Goal: Check status

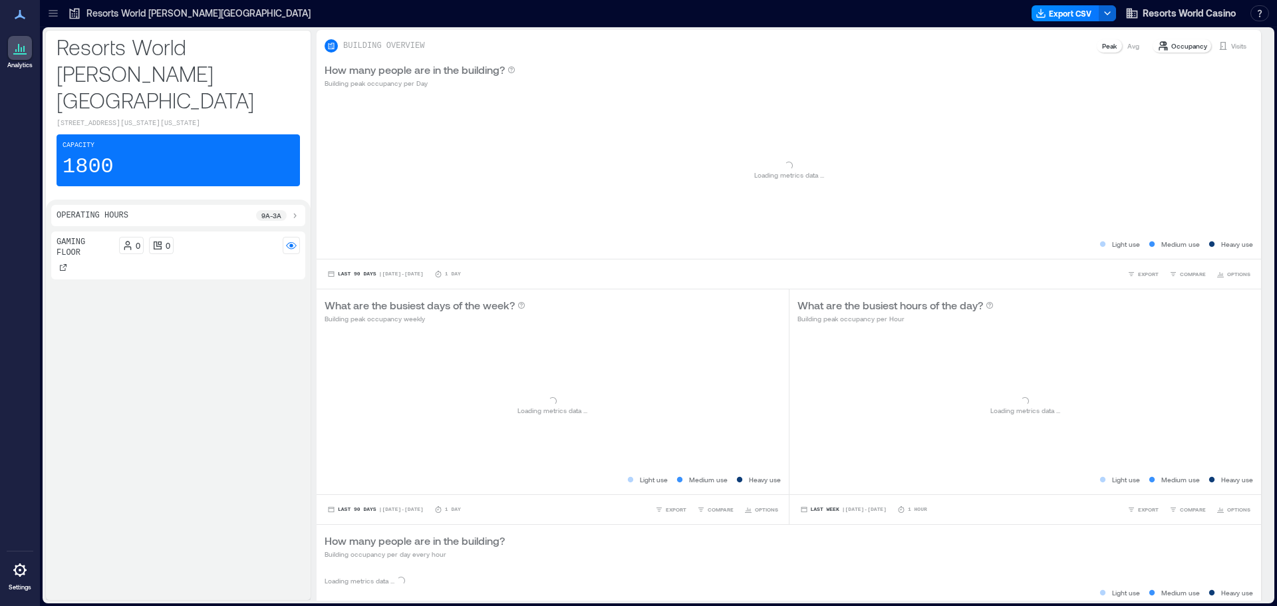
click at [178, 14] on p "Resorts World [PERSON_NAME][GEOGRAPHIC_DATA]" at bounding box center [198, 13] width 224 height 13
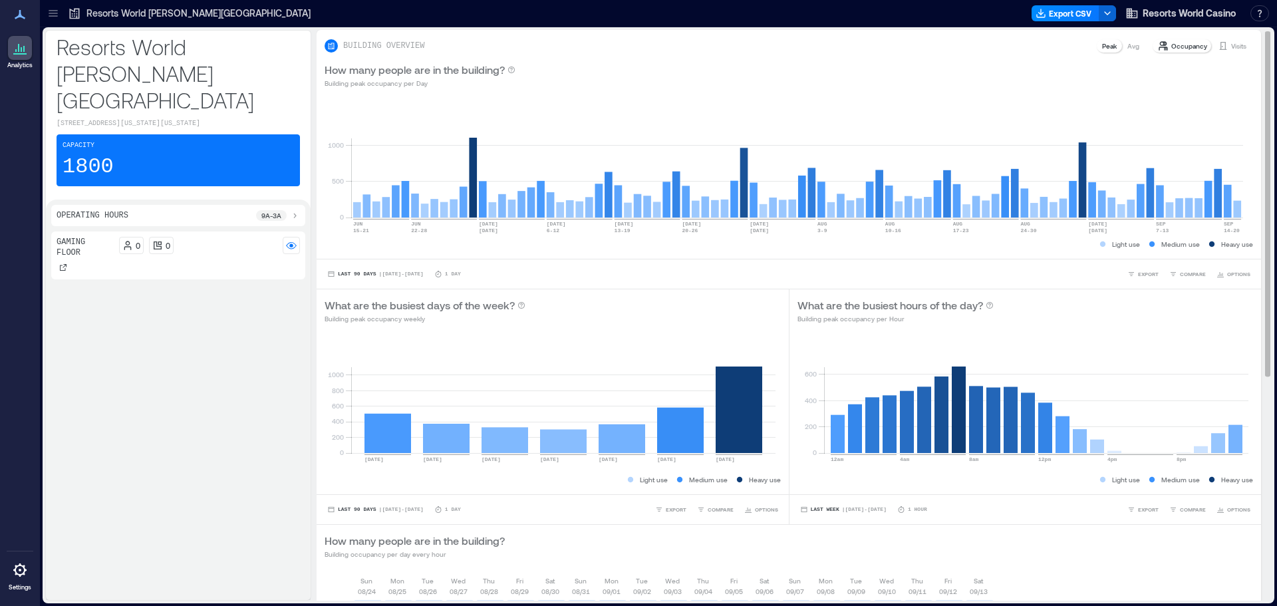
click at [1231, 45] on p "Visits" at bounding box center [1238, 46] width 15 height 11
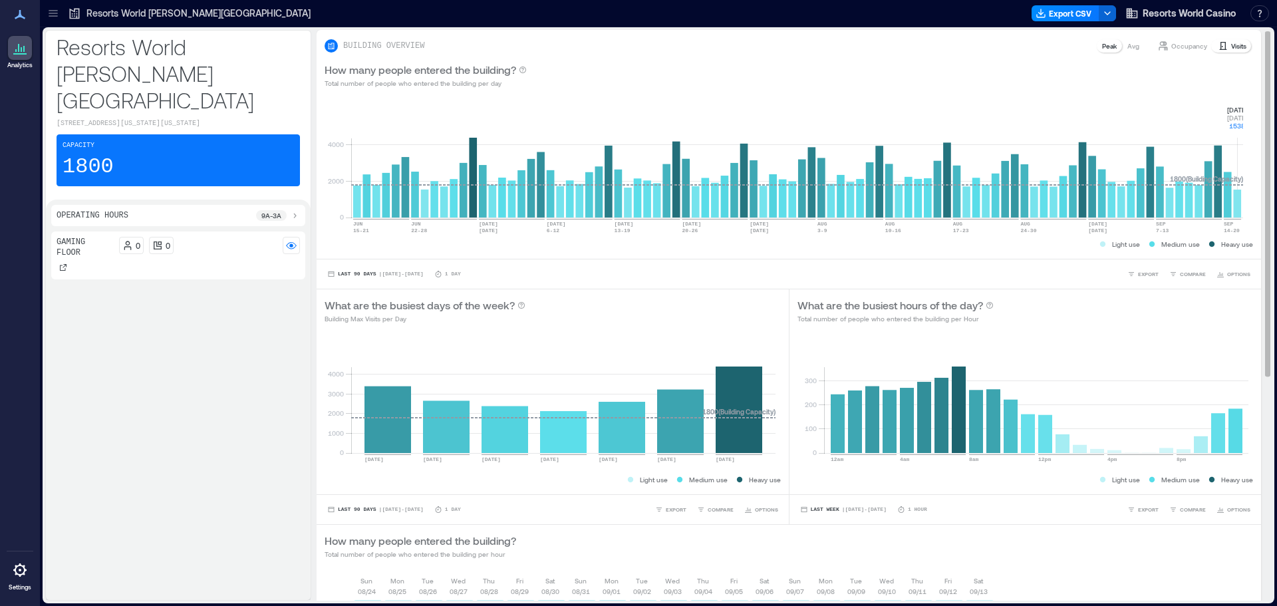
click at [1238, 210] on rect at bounding box center [797, 160] width 892 height 113
drag, startPoint x: 1220, startPoint y: 94, endPoint x: 1242, endPoint y: 128, distance: 40.0
click at [1242, 128] on div "BUILDING OVERVIEW Peak Avg Occupancy Visits How many people entered the buildin…" at bounding box center [789, 501] width 944 height 942
copy div "0 2000 4000 [DATE]-[DATE] JUN [DATE]-[DATE] [DATE] [DATE] 6-[DATE] [DATE]-[DATE…"
